Goal: Complete application form: Complete application form

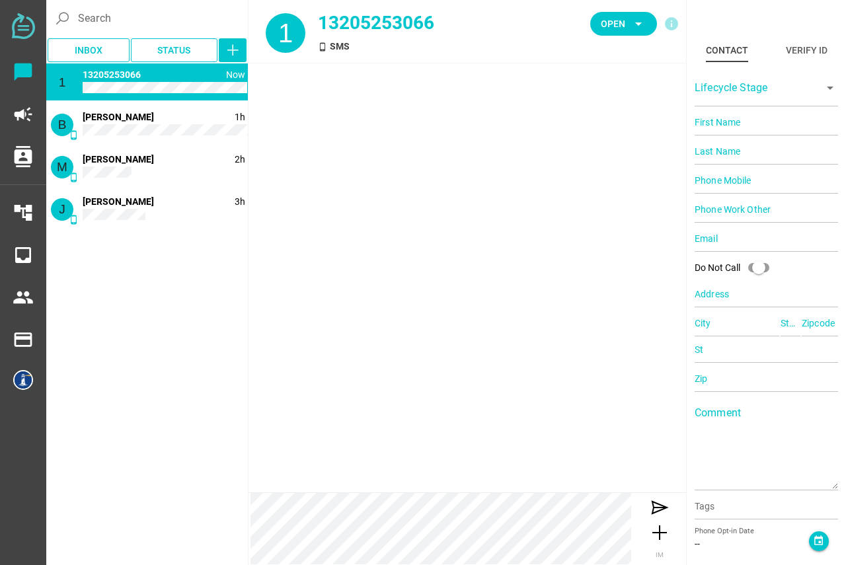
type input "13205253066"
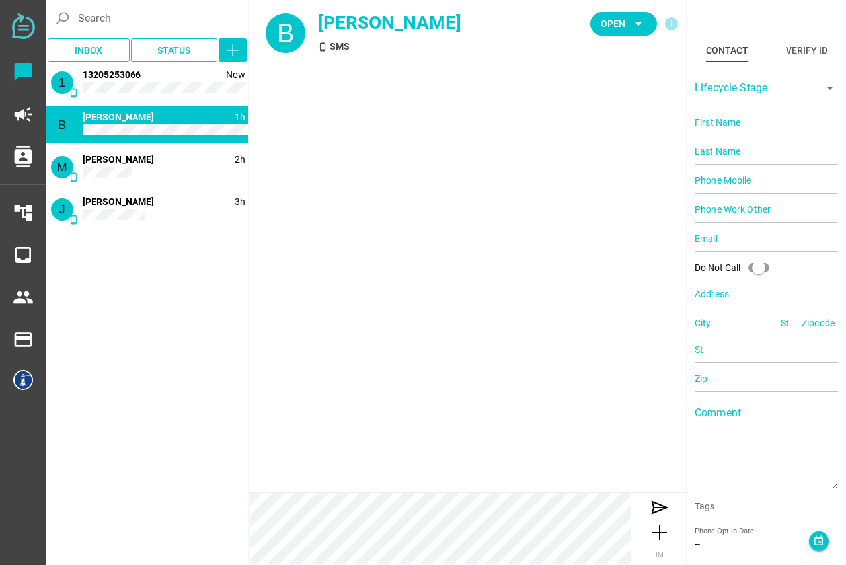
type input "18086350595"
type input "[EMAIL_ADDRESS][DOMAIN_NAME]"
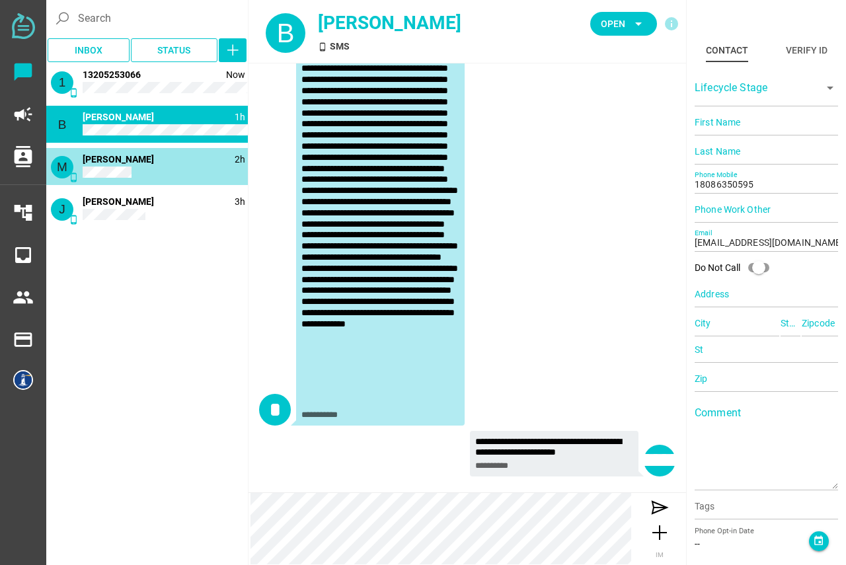
click at [139, 166] on div "M phone_android 2h [PERSON_NAME]" at bounding box center [147, 166] width 202 height 37
type input "[PERSON_NAME]"
type input "C"
type input "14152166899"
type input "[GEOGRAPHIC_DATA], [GEOGRAPHIC_DATA], [GEOGRAPHIC_DATA], [GEOGRAPHIC_DATA]"
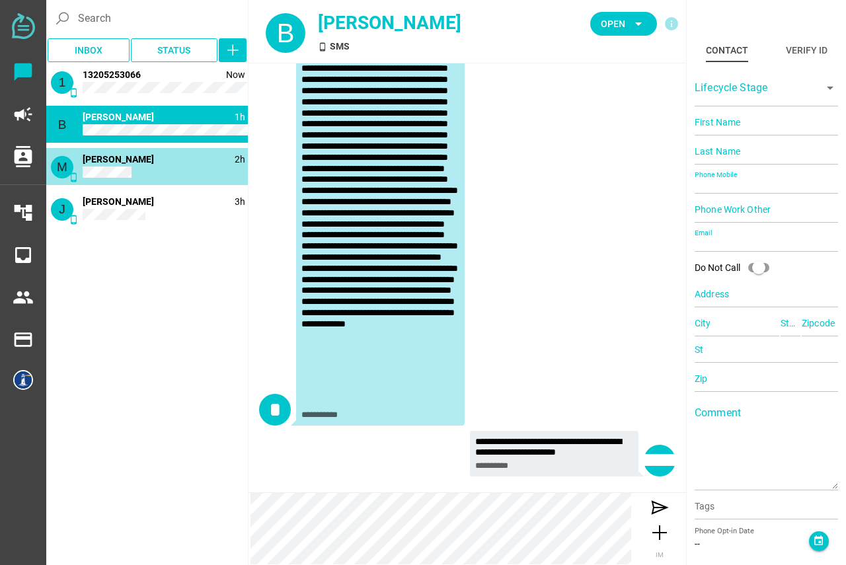
type input "CA"
type input "94607"
type input "CA"
type input "94607"
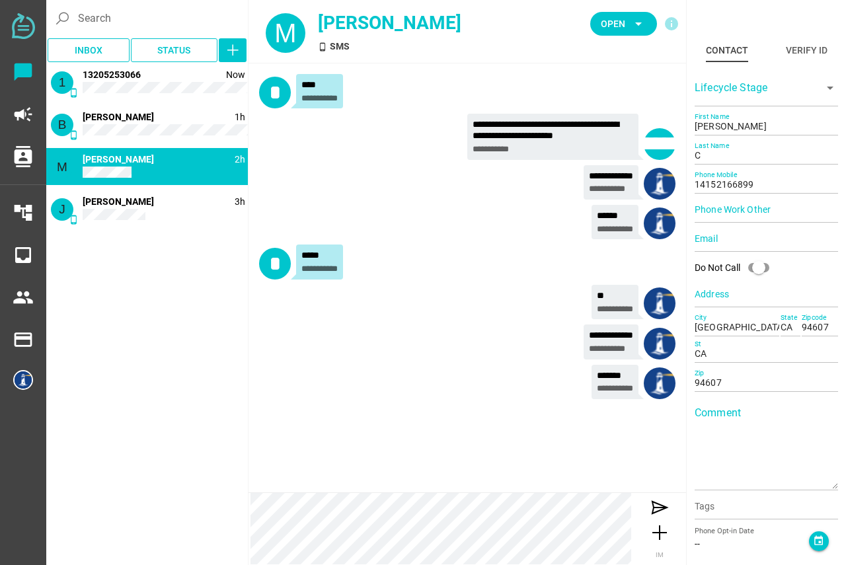
scroll to position [0, 0]
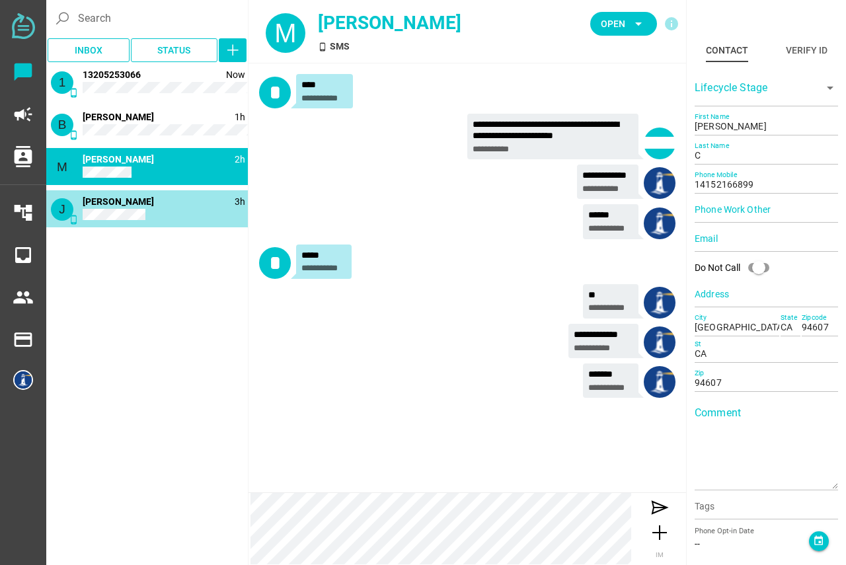
click at [133, 223] on div "J phone_android 3h [PERSON_NAME]" at bounding box center [147, 208] width 202 height 37
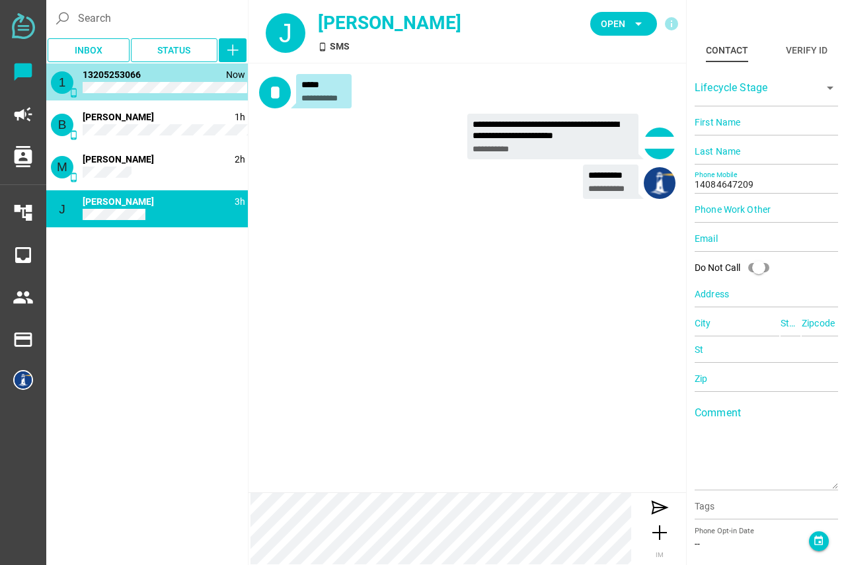
type input "13205253066"
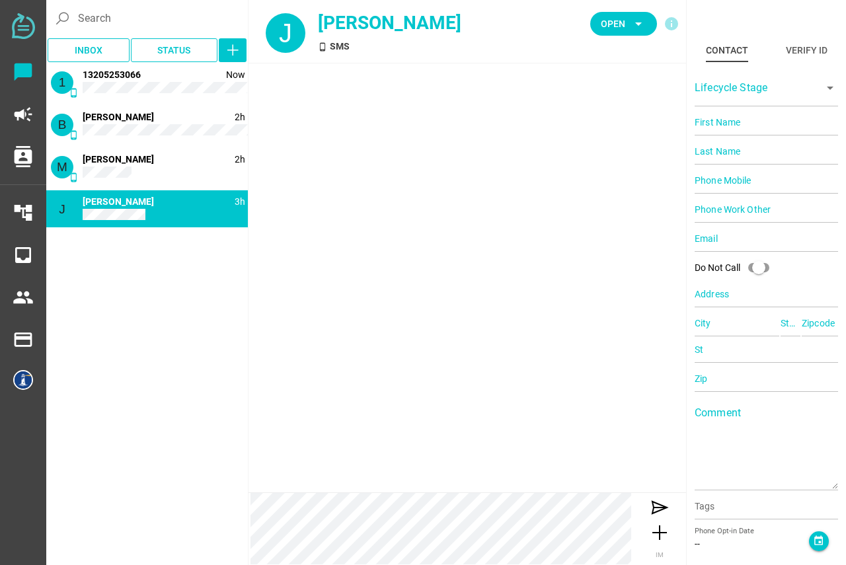
type input "14084647209"
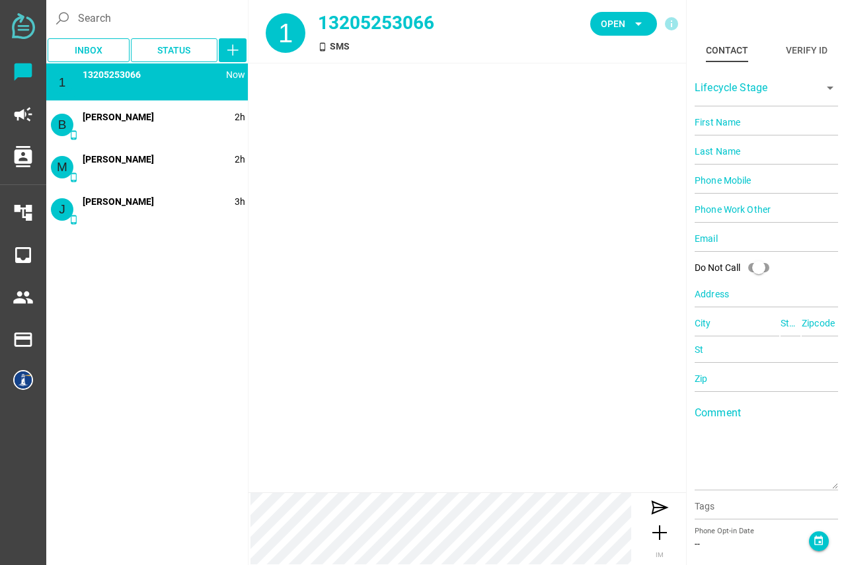
type input "13205253066"
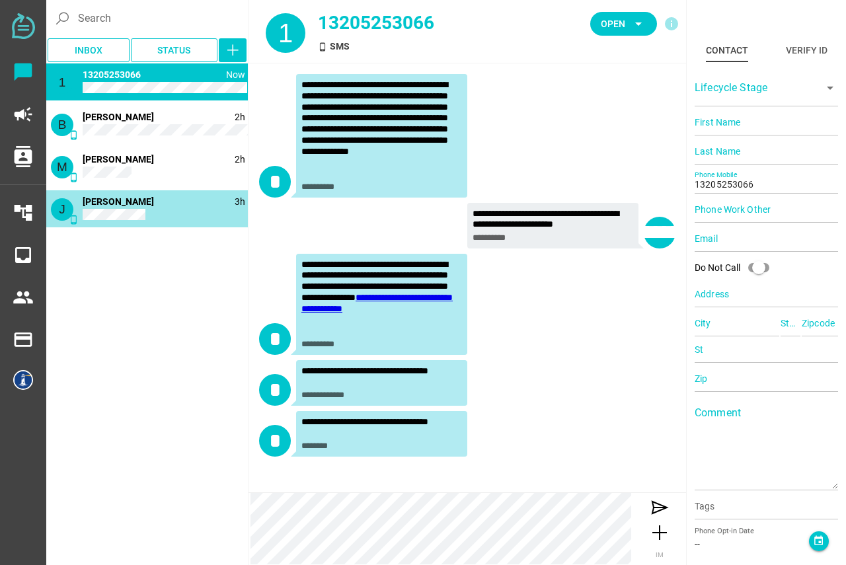
click at [157, 203] on div "J phone_android 3h [PERSON_NAME]" at bounding box center [147, 208] width 202 height 37
type input "14084647209"
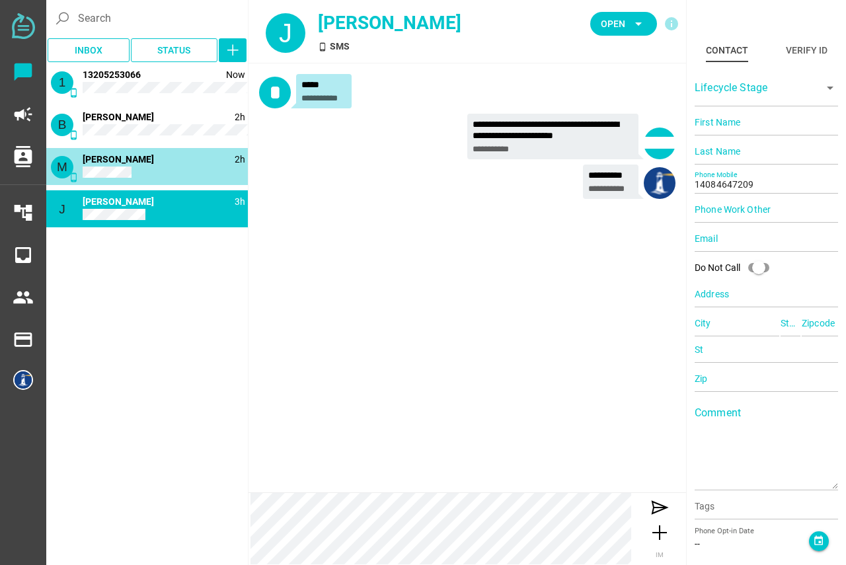
click at [145, 154] on div "M phone_android 2h [PERSON_NAME]" at bounding box center [147, 166] width 202 height 37
type input "[PERSON_NAME]"
type input "C"
type input "14152166899"
type input "[GEOGRAPHIC_DATA], [GEOGRAPHIC_DATA], [GEOGRAPHIC_DATA], [GEOGRAPHIC_DATA]"
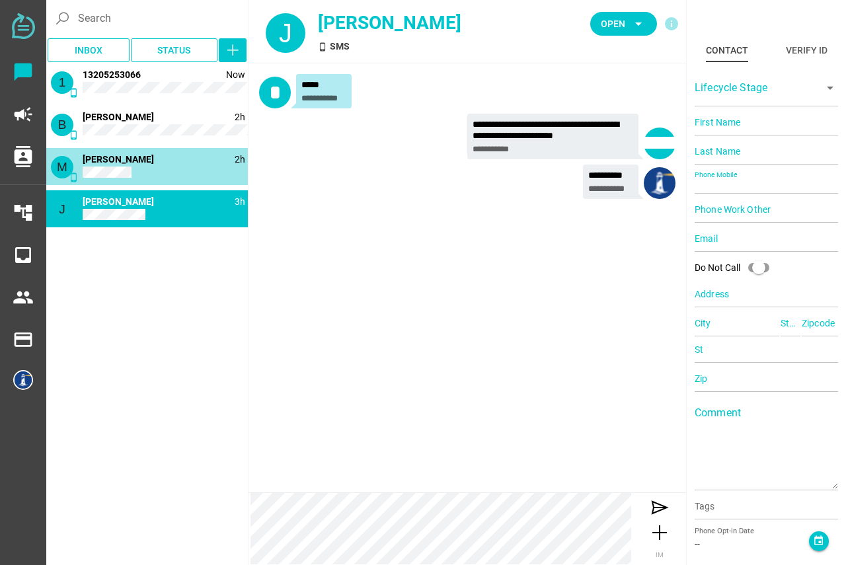
type input "CA"
type input "94607"
type input "CA"
type input "94607"
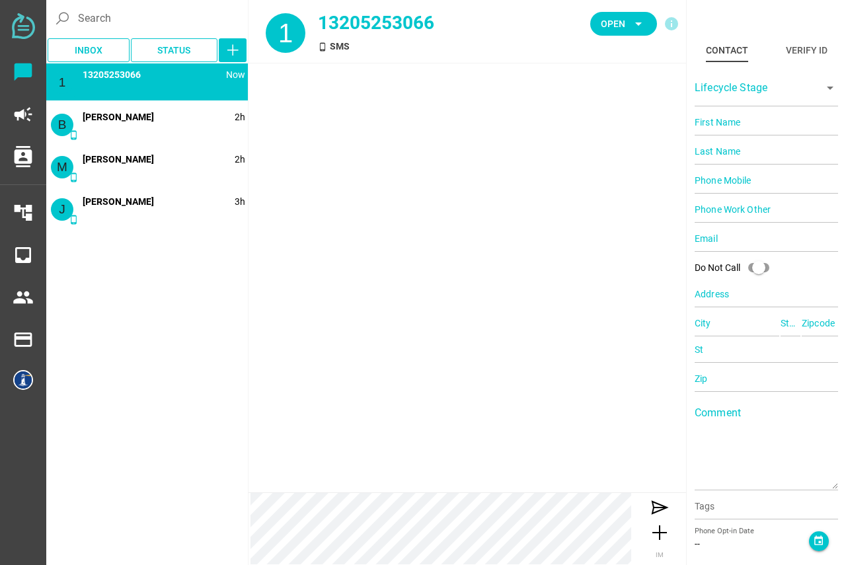
type input "13205253066"
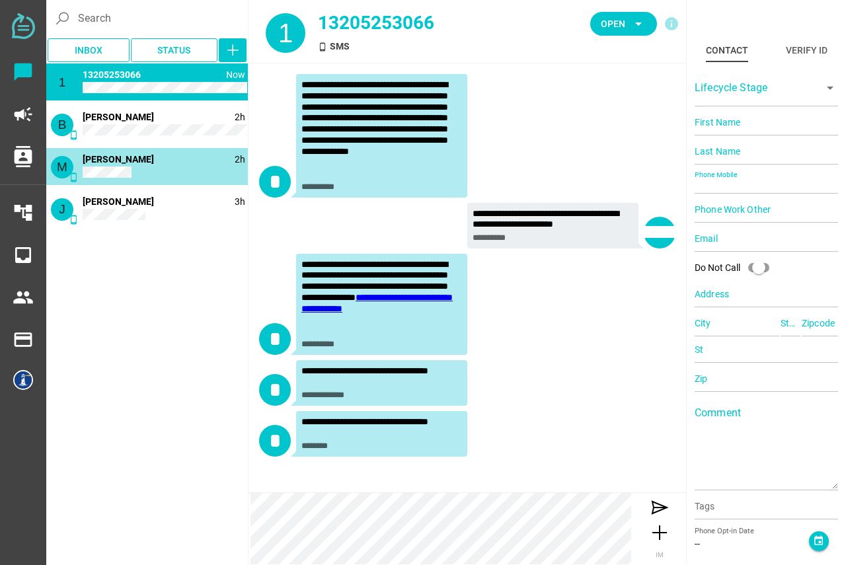
type input "[PERSON_NAME]"
type input "C"
type input "14152166899"
type input "[GEOGRAPHIC_DATA], [GEOGRAPHIC_DATA], [GEOGRAPHIC_DATA], [GEOGRAPHIC_DATA]"
type input "CA"
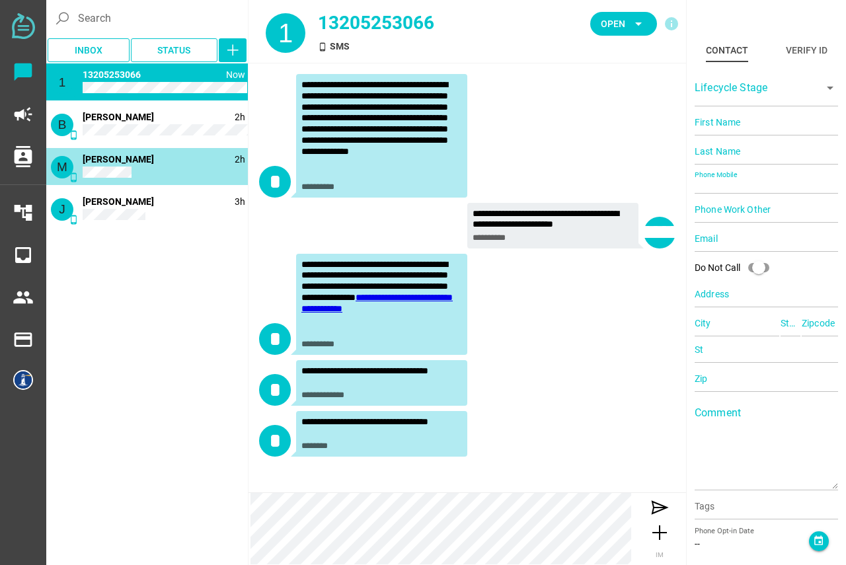
type input "94607"
type input "CA"
type input "94607"
